Goal: Information Seeking & Learning: Learn about a topic

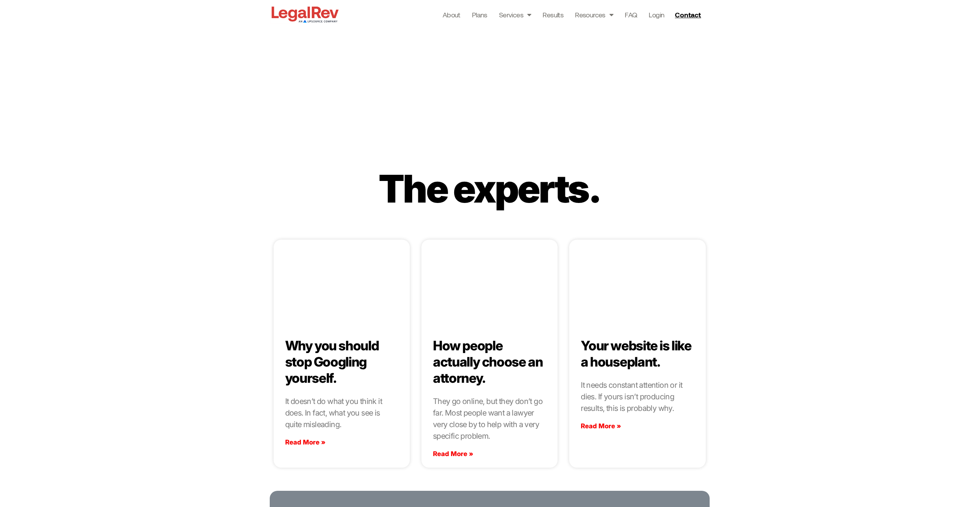
scroll to position [1890, 0]
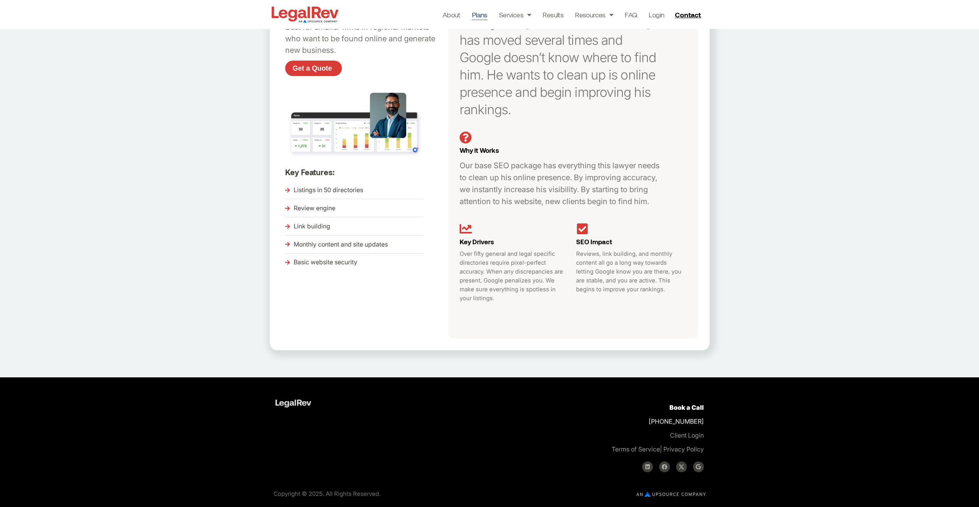
scroll to position [187, 0]
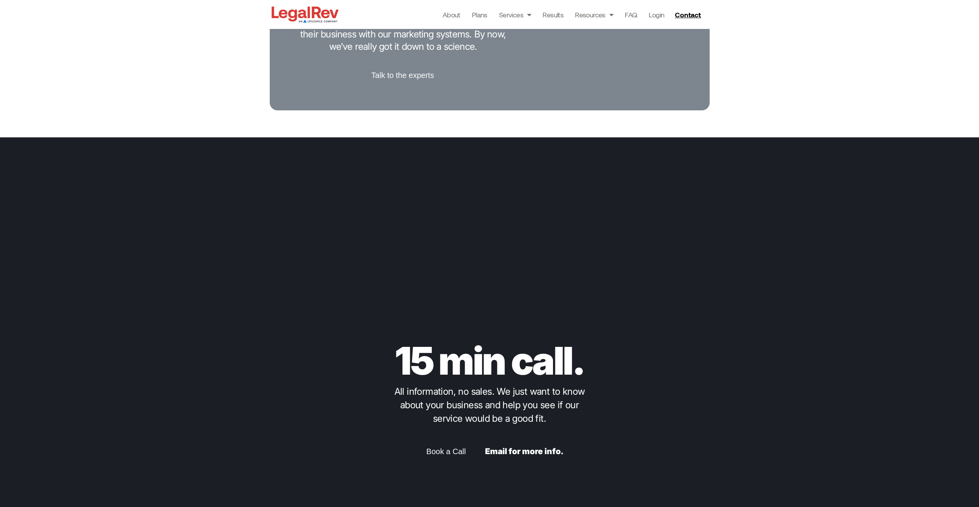
scroll to position [1986, 0]
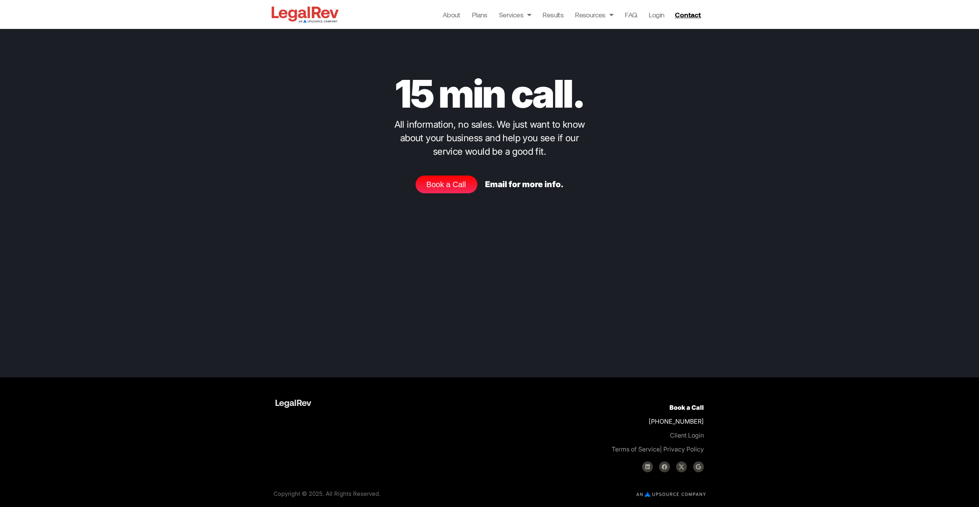
scroll to position [2066, 0]
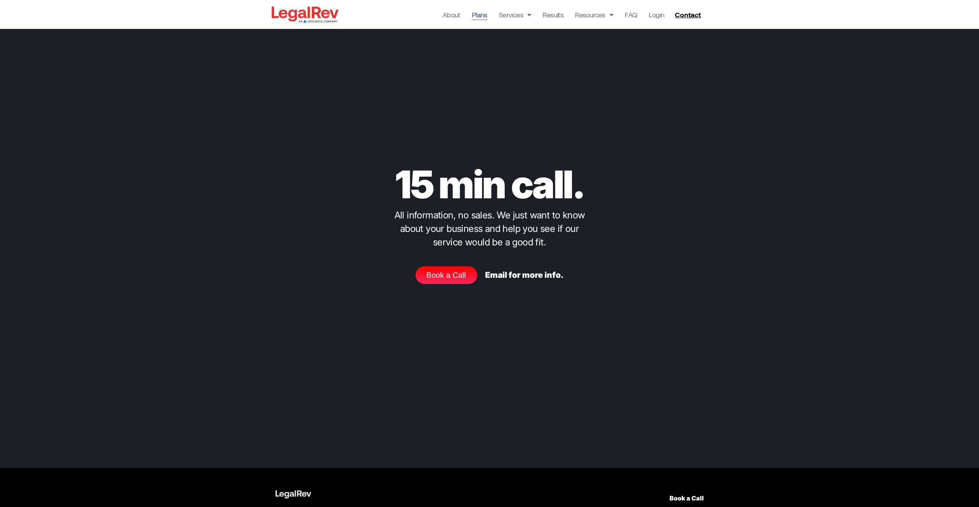
click at [484, 17] on link "Plans" at bounding box center [479, 14] width 15 height 11
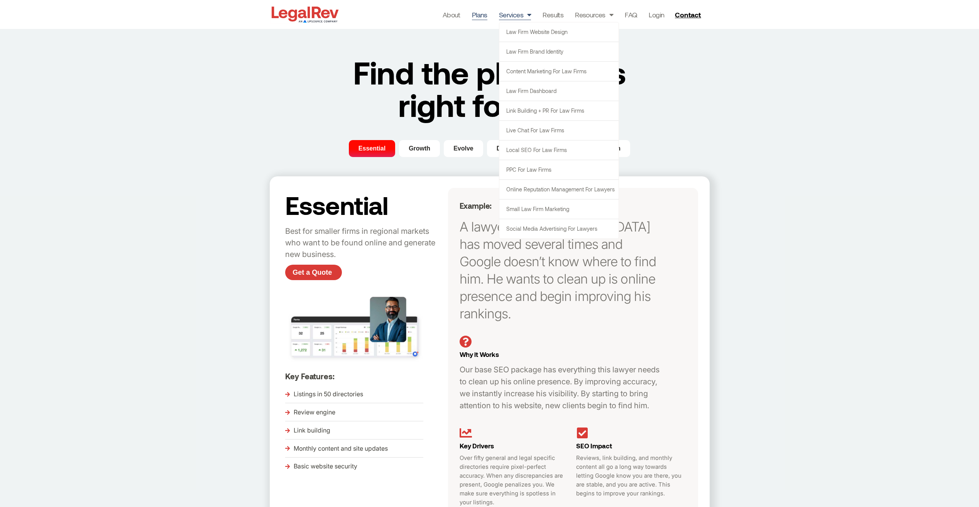
click at [525, 17] on span "Menu" at bounding box center [527, 14] width 8 height 15
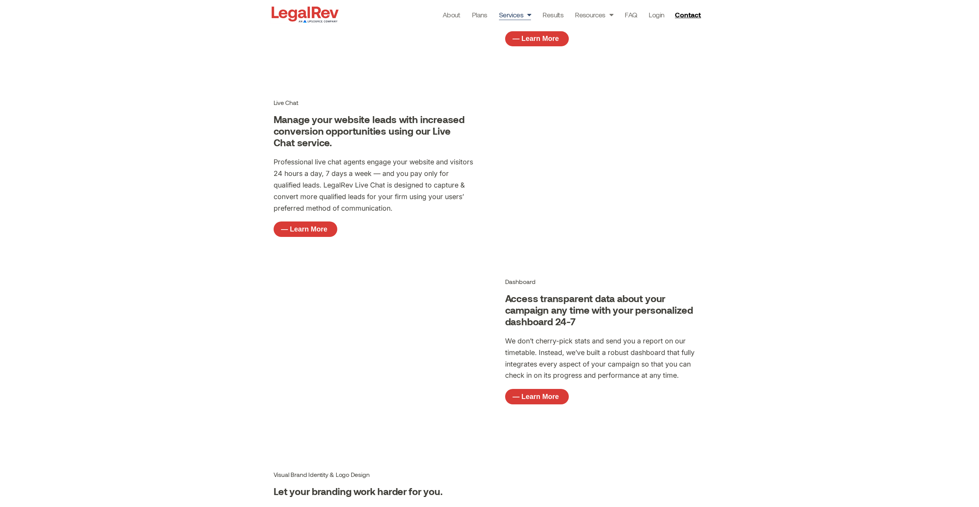
scroll to position [1697, 0]
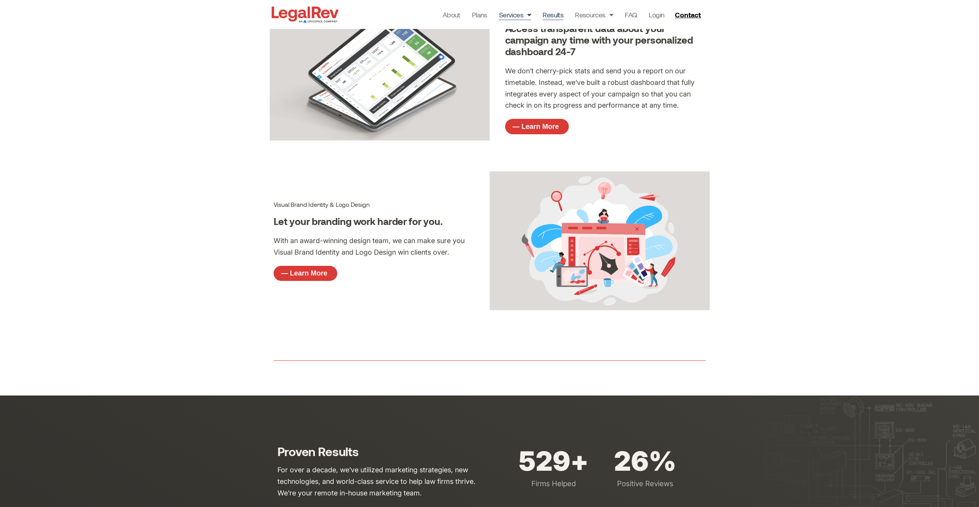
click at [563, 13] on link "Results" at bounding box center [552, 14] width 21 height 11
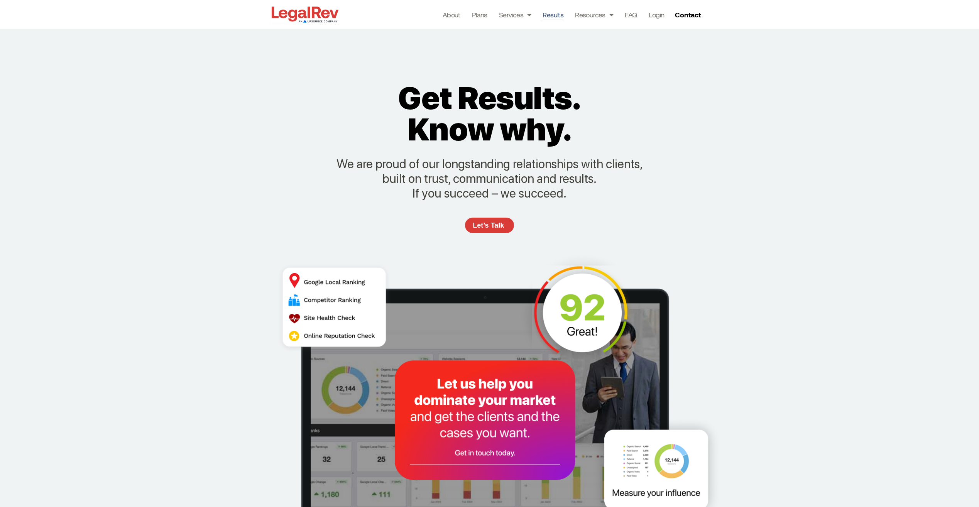
click at [281, 19] on img at bounding box center [305, 15] width 71 height 20
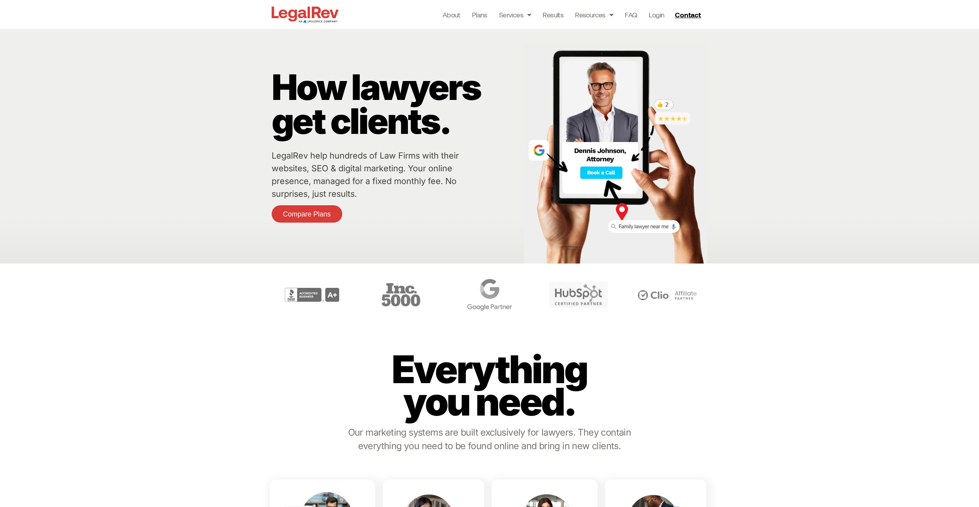
click at [477, 164] on div "How lawyers get clients. LegalRev help hundreds of Law Firms with their website…" at bounding box center [396, 146] width 248 height 235
click at [554, 17] on link "Results" at bounding box center [552, 14] width 21 height 11
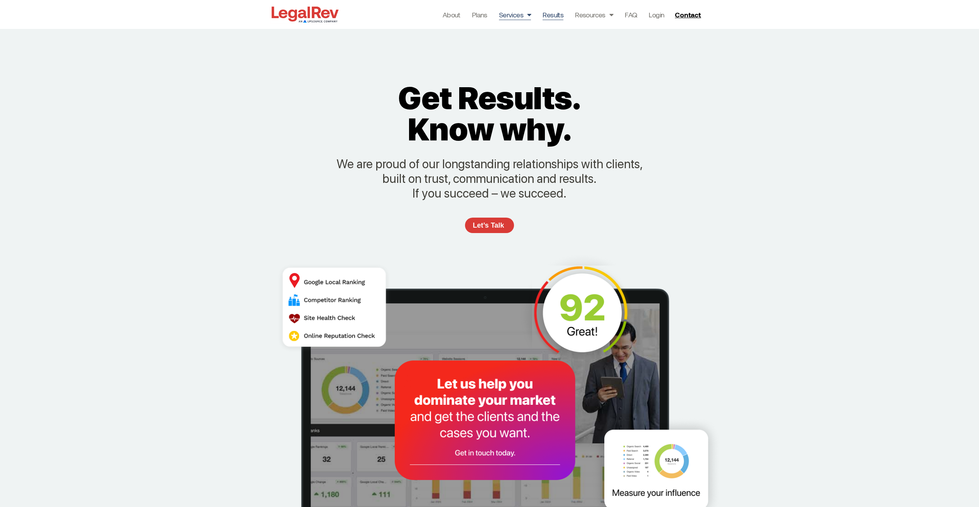
click at [520, 17] on link "Services" at bounding box center [515, 14] width 32 height 11
